Goal: Navigation & Orientation: Find specific page/section

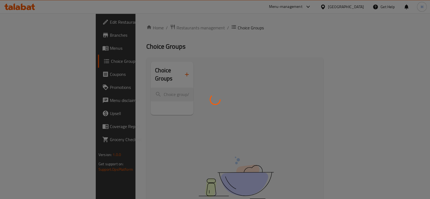
click at [358, 10] on div at bounding box center [215, 99] width 430 height 199
click at [355, 6] on div at bounding box center [215, 99] width 430 height 199
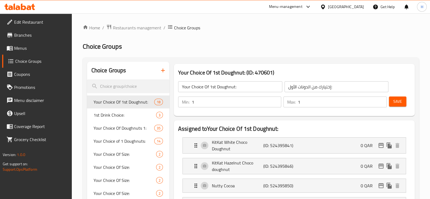
click at [355, 6] on div "[GEOGRAPHIC_DATA]" at bounding box center [346, 7] width 36 height 6
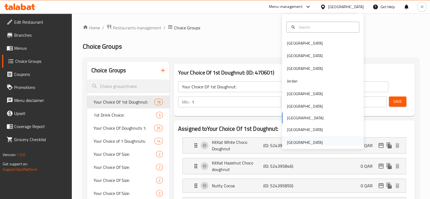
click at [295, 141] on div "[GEOGRAPHIC_DATA]" at bounding box center [305, 142] width 36 height 6
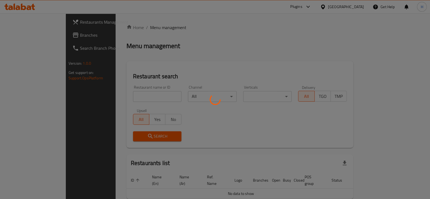
click at [300, 143] on div at bounding box center [215, 99] width 430 height 199
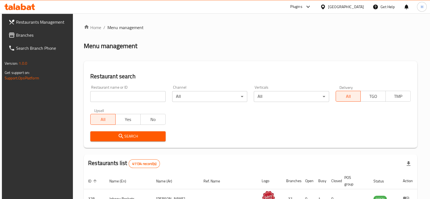
click at [153, 96] on input "search" at bounding box center [127, 96] width 75 height 11
paste input "4MTO0Q"
type input "4MTO0Q"
click button "Search" at bounding box center [127, 136] width 75 height 10
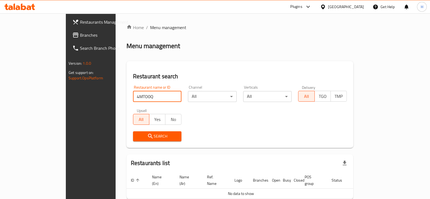
click at [80, 32] on span "Branches" at bounding box center [106, 35] width 53 height 7
